Goal: Check status: Check status

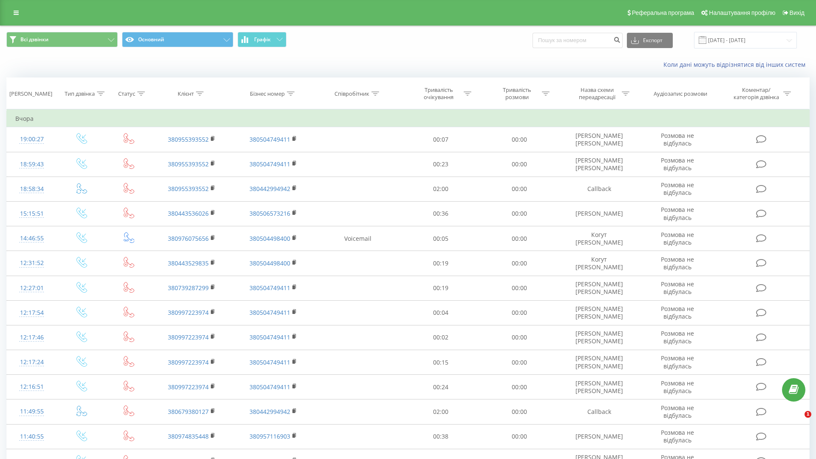
click at [756, 43] on input "[DATE] - [DATE]" at bounding box center [745, 40] width 103 height 17
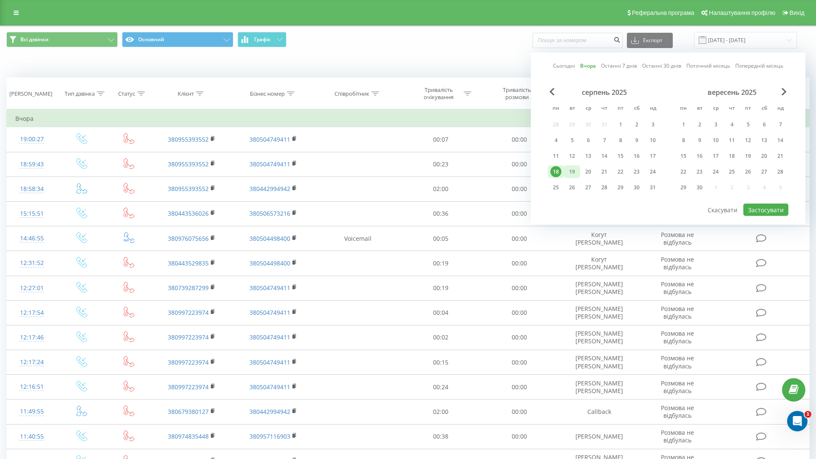
click at [579, 175] on div "19" at bounding box center [572, 171] width 16 height 13
click at [773, 208] on button "Застосувати" at bounding box center [766, 210] width 45 height 12
type input "[DATE] - [DATE]"
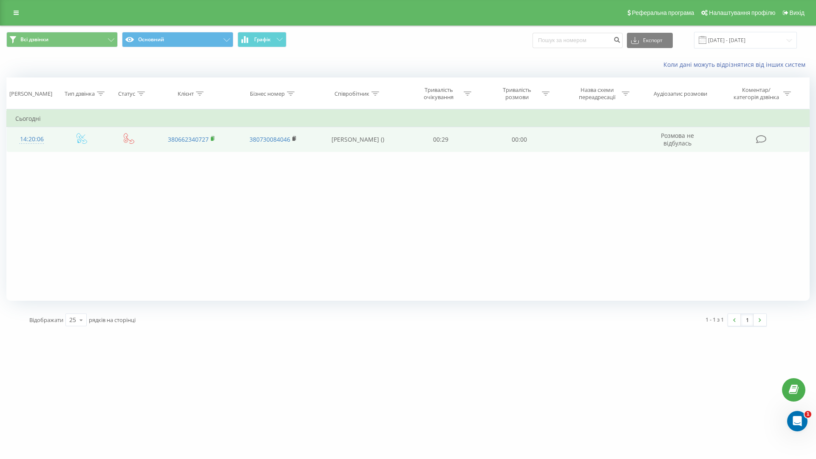
click at [211, 139] on rect at bounding box center [212, 139] width 3 height 4
click at [33, 142] on div "14:20:06" at bounding box center [31, 139] width 33 height 17
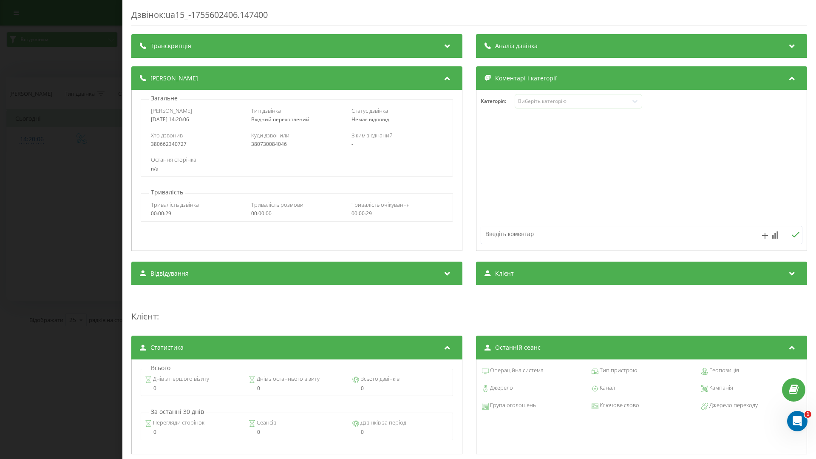
click at [308, 42] on div "Транскрипція" at bounding box center [296, 46] width 331 height 24
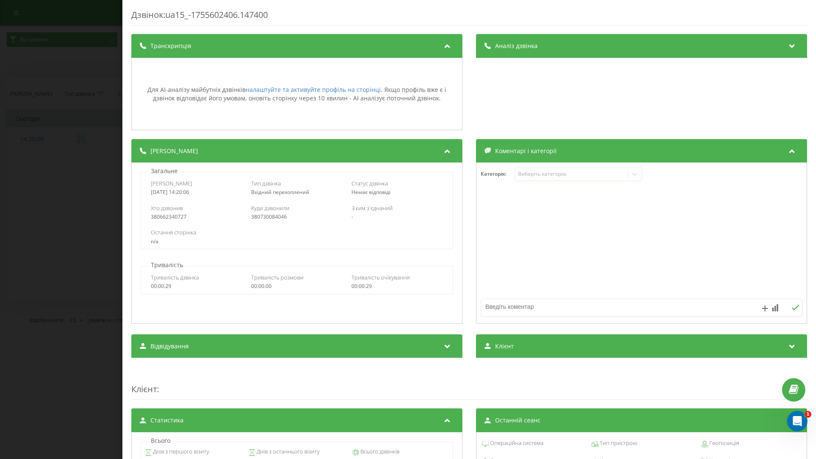
click at [96, 141] on div "Дзвінок : ua15_-1755602406.147400 Транскрипція Для AI-аналізу майбутніх дзвінкі…" at bounding box center [408, 229] width 816 height 459
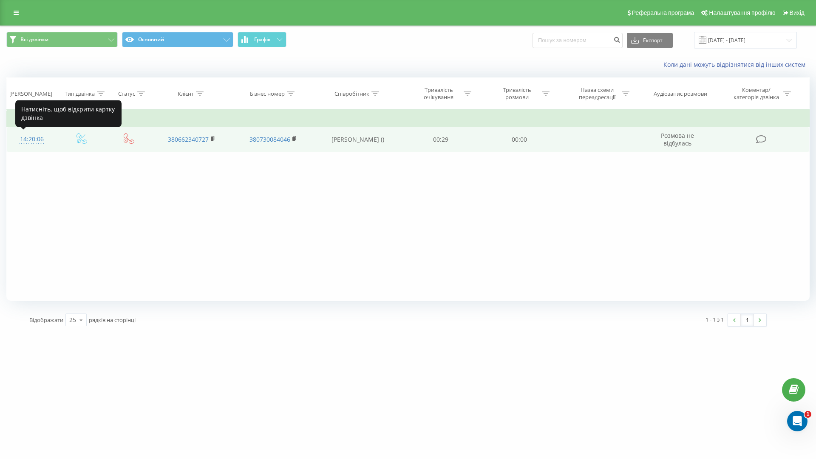
click at [30, 142] on div "14:20:06" at bounding box center [31, 139] width 33 height 17
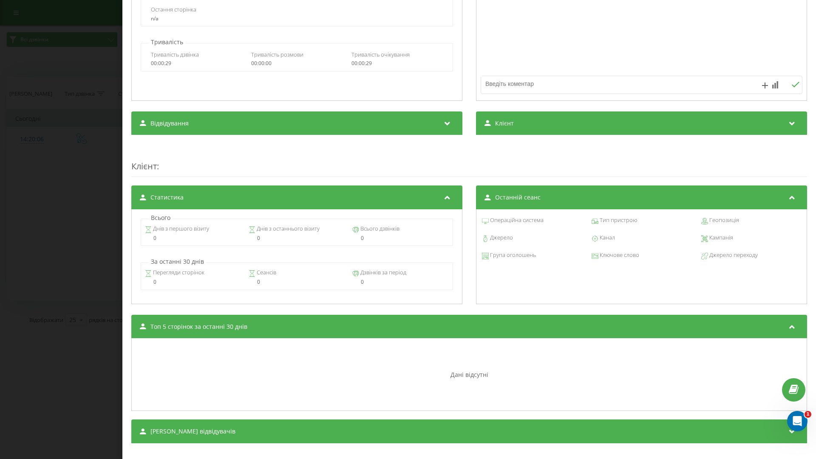
scroll to position [162, 0]
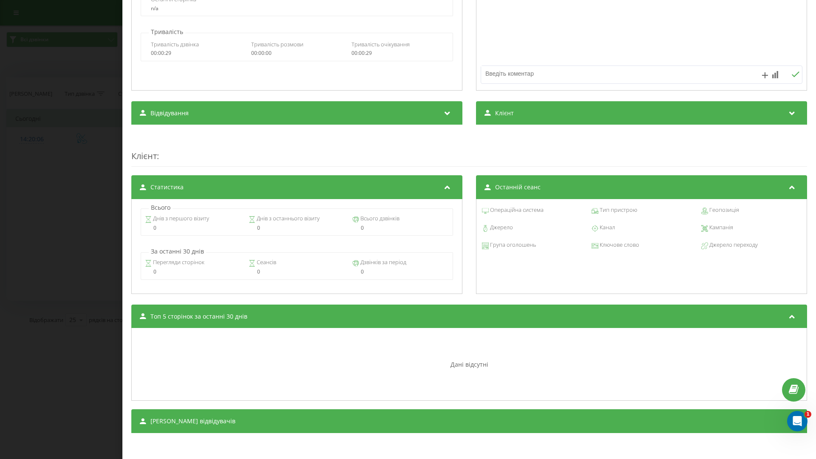
click at [81, 169] on div "Дзвінок : ua15_-1755602406.147400 Транскрипція Для AI-аналізу майбутніх дзвінкі…" at bounding box center [408, 229] width 816 height 459
